Goal: Task Accomplishment & Management: Use online tool/utility

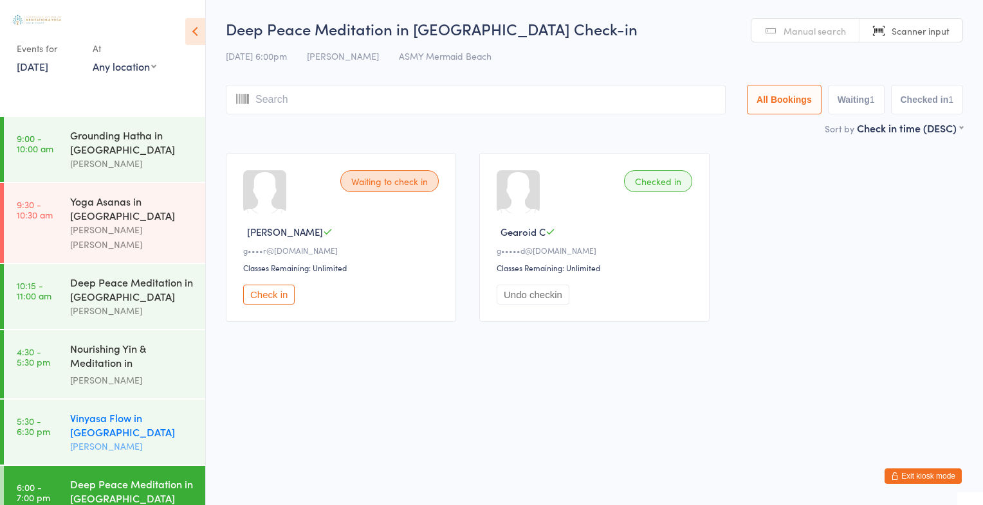
click at [100, 439] on div "[PERSON_NAME]" at bounding box center [132, 446] width 124 height 15
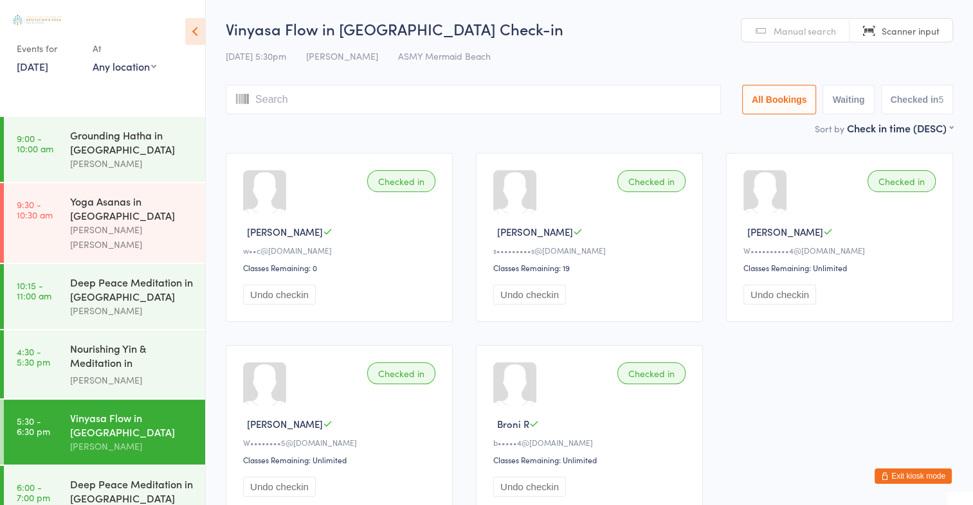
click at [790, 37] on link "Manual search" at bounding box center [795, 31] width 108 height 24
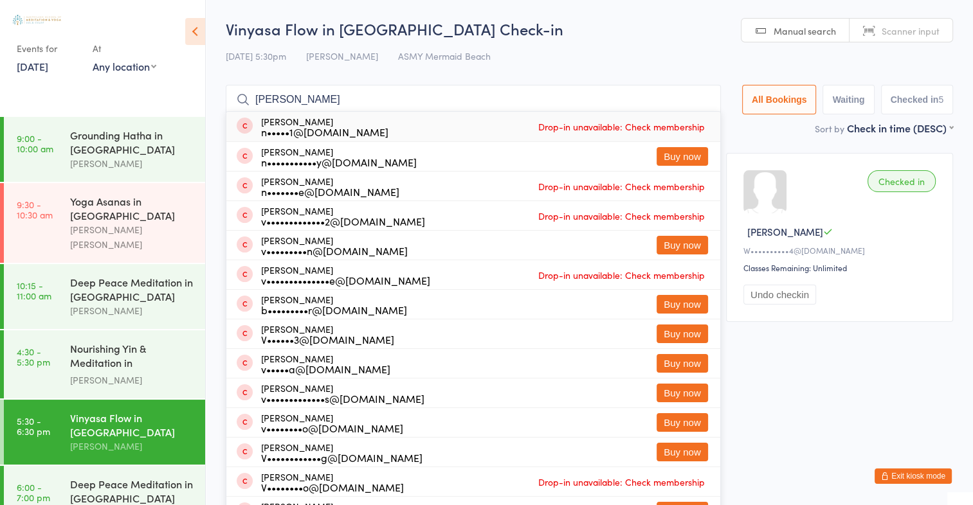
type input "[PERSON_NAME]"
click at [617, 26] on h2 "Vinyasa Flow in [GEOGRAPHIC_DATA] Check-in" at bounding box center [589, 28] width 727 height 21
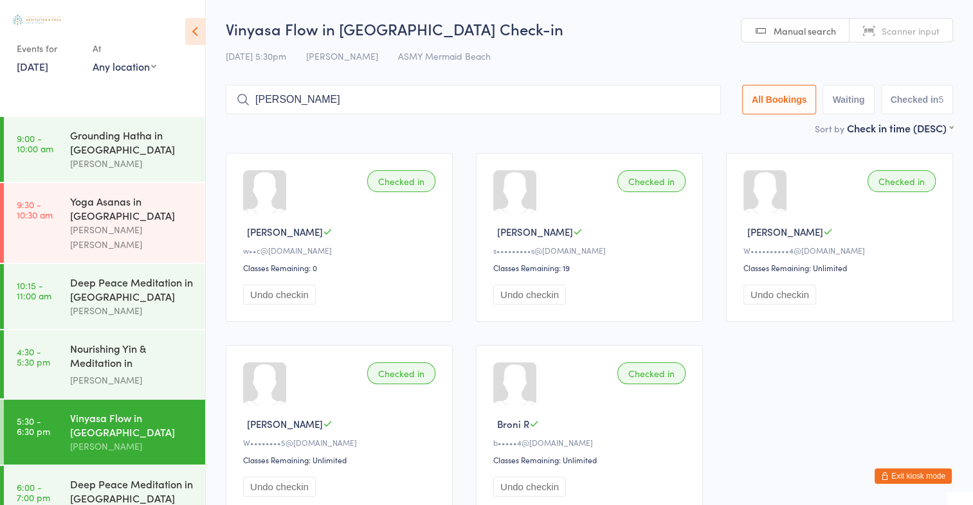
click at [372, 98] on input "[PERSON_NAME]" at bounding box center [473, 100] width 495 height 30
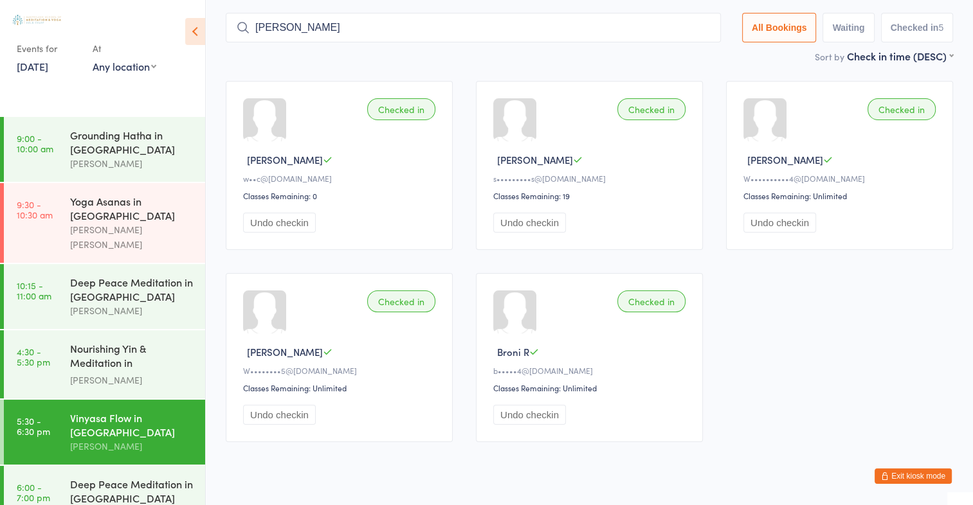
scroll to position [85, 0]
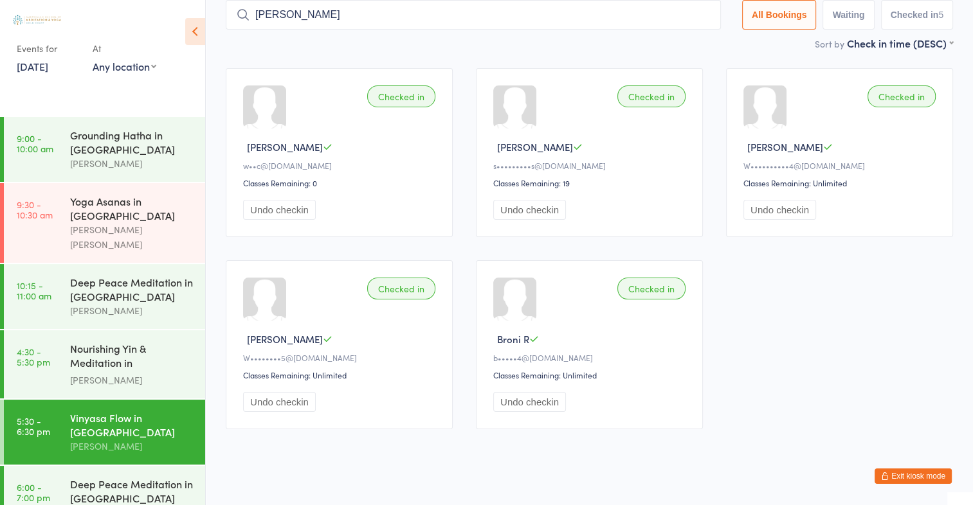
drag, startPoint x: 306, startPoint y: 17, endPoint x: 230, endPoint y: 21, distance: 76.6
click at [230, 21] on input "[PERSON_NAME]" at bounding box center [473, 15] width 495 height 30
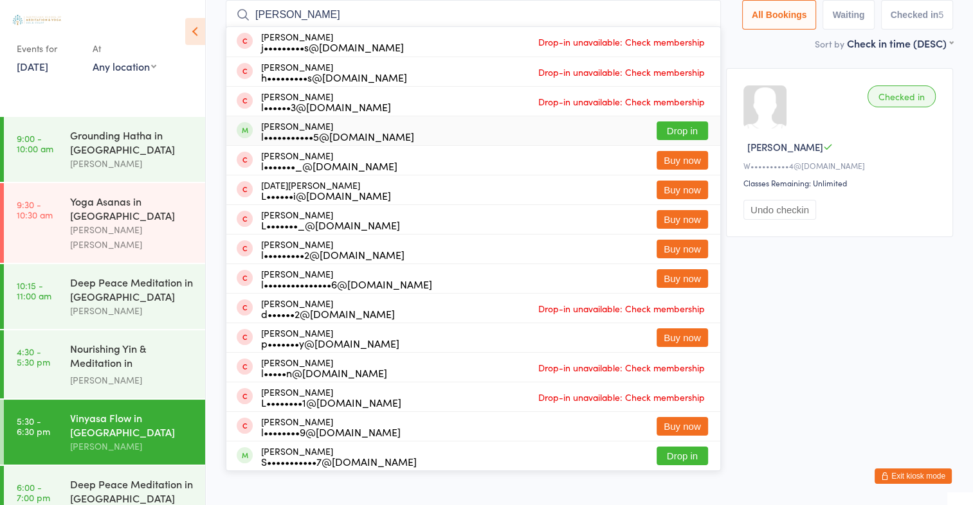
type input "[PERSON_NAME]"
click at [682, 129] on button "Drop in" at bounding box center [682, 131] width 51 height 19
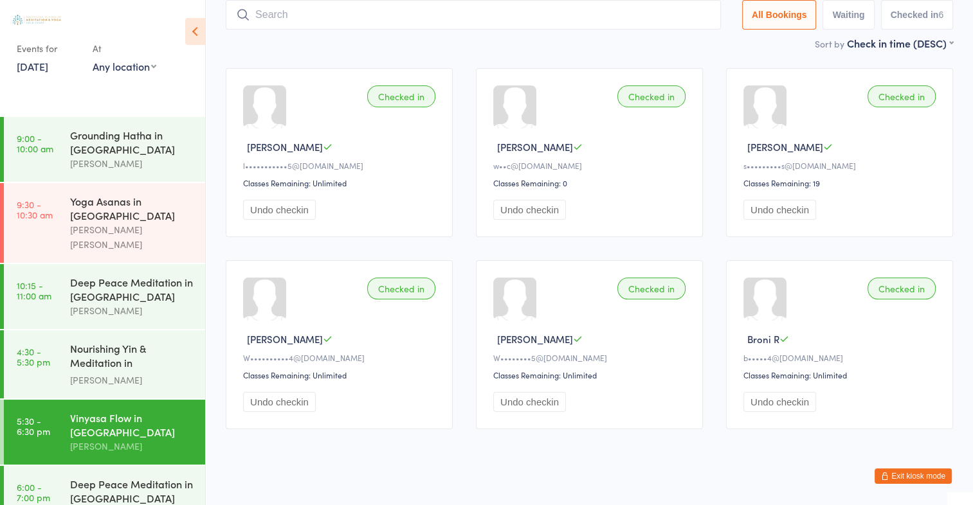
scroll to position [0, 0]
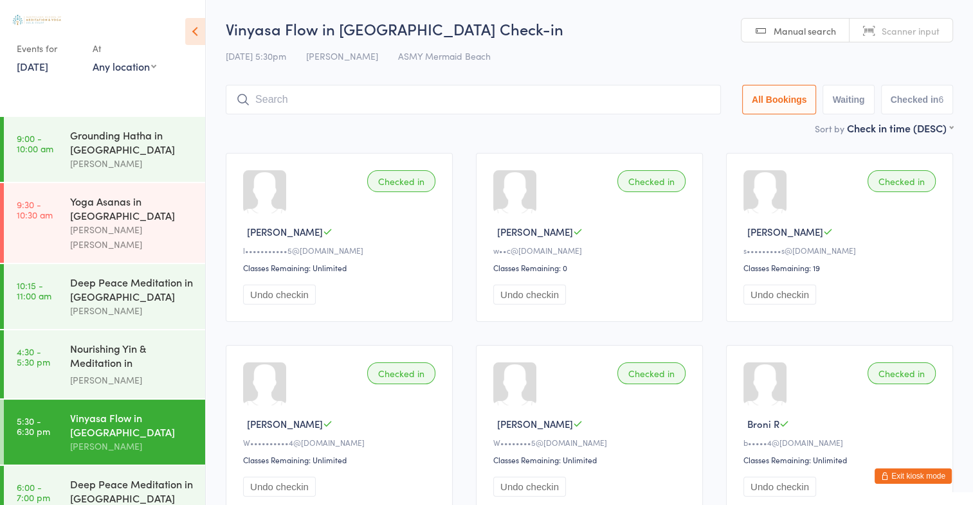
click at [880, 39] on link "Scanner input" at bounding box center [900, 31] width 103 height 24
type input "2163"
type input "1635"
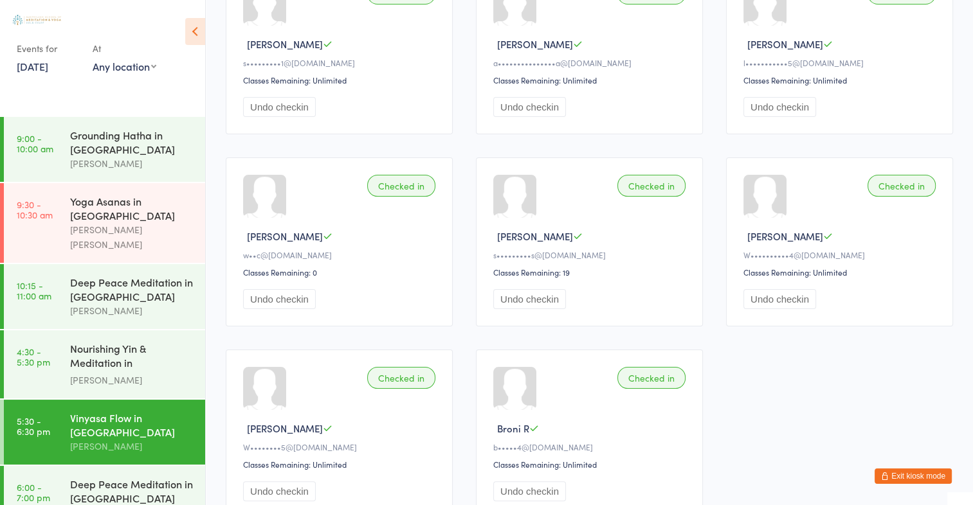
scroll to position [185, 0]
